Goal: Obtain resource: Obtain resource

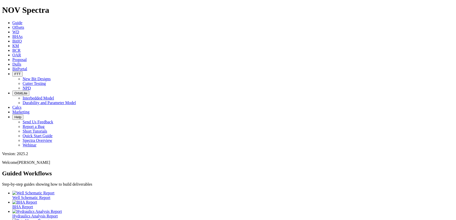
click at [24, 25] on span "Offsets" at bounding box center [18, 27] width 12 height 4
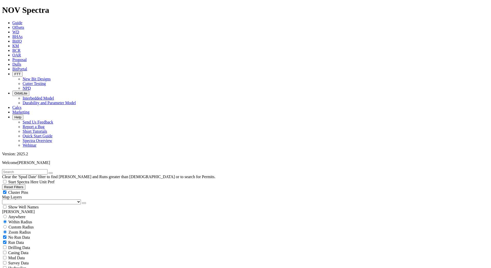
type input "[DATE]"
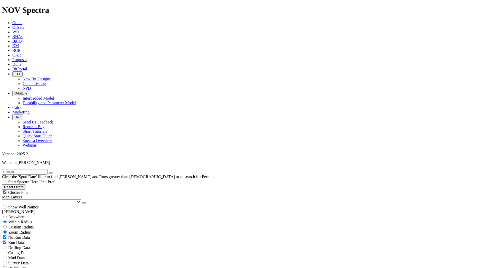
select select "8.75"
checkbox input "false"
select select "? number:8.75 ?"
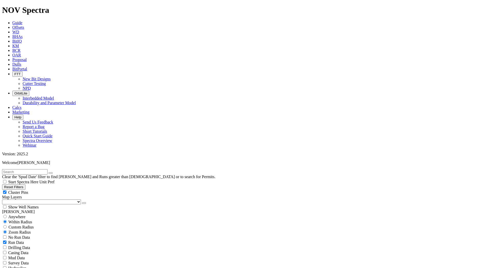
type input "1000"
